Goal: Communication & Community: Connect with others

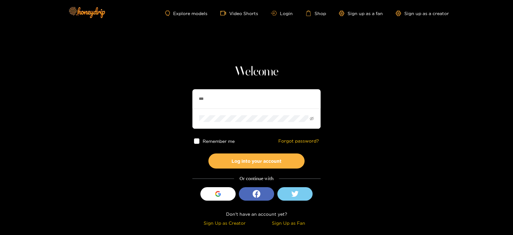
type input "**********"
click at [208, 153] on button "Log into your account" at bounding box center [256, 160] width 96 height 15
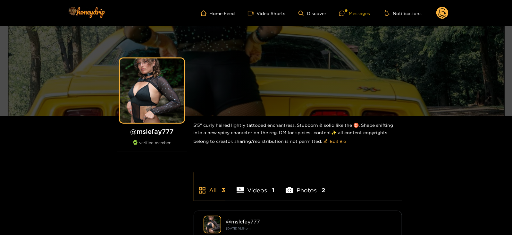
click at [351, 15] on div "Messages" at bounding box center [354, 13] width 31 height 7
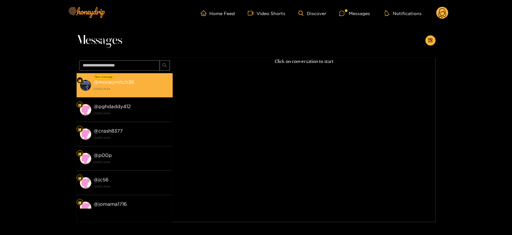
click at [132, 87] on strong "14 October 2025 15:24" at bounding box center [132, 89] width 76 height 6
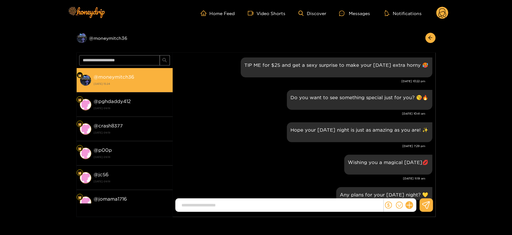
scroll to position [919, 0]
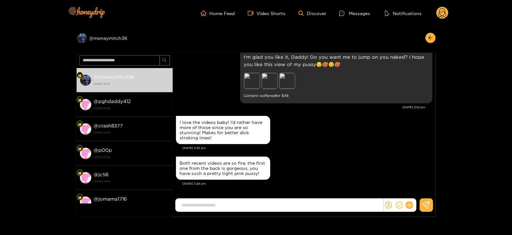
click at [314, 200] on input at bounding box center [280, 205] width 205 height 11
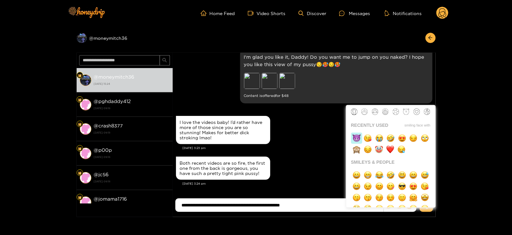
click at [352, 133] on button "button" at bounding box center [356, 137] width 11 height 11
click at [415, 140] on img "button" at bounding box center [413, 138] width 8 height 8
type input "**********"
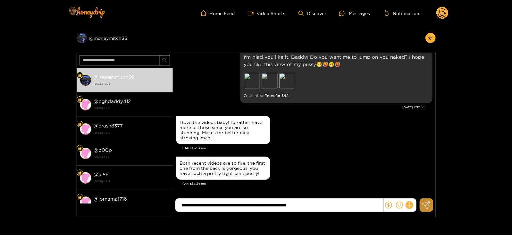
click at [427, 202] on icon at bounding box center [426, 205] width 8 height 8
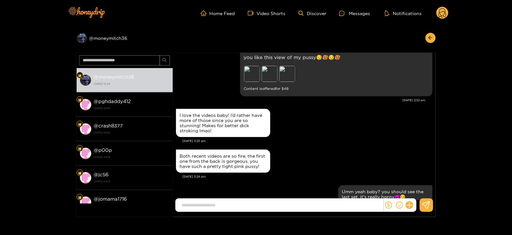
scroll to position [949, 0]
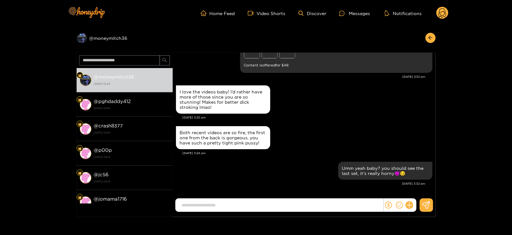
click at [442, 18] on circle at bounding box center [442, 13] width 12 height 12
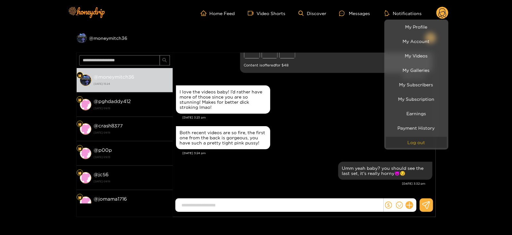
click at [403, 140] on button "Log out" at bounding box center [416, 141] width 61 height 11
